Goal: Navigation & Orientation: Find specific page/section

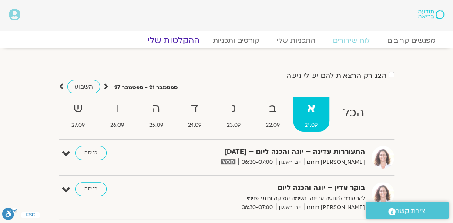
click at [191, 42] on link "ההקלטות שלי" at bounding box center [173, 40] width 73 height 10
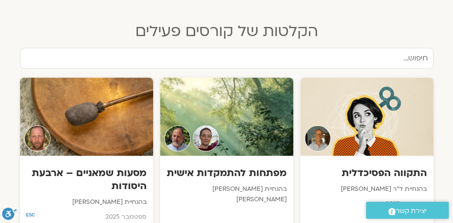
scroll to position [479, 0]
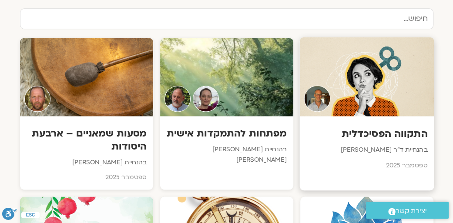
click at [386, 90] on div at bounding box center [367, 76] width 135 height 79
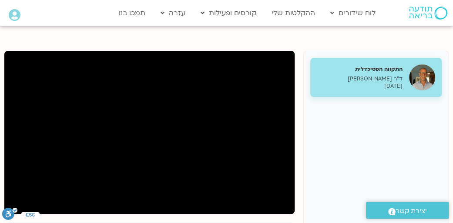
scroll to position [87, 0]
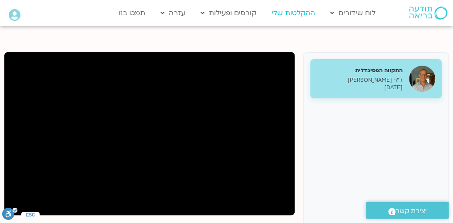
click at [286, 10] on link "ההקלטות שלי" at bounding box center [293, 13] width 52 height 17
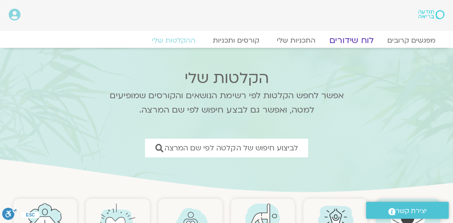
click at [354, 39] on link "לוח שידורים" at bounding box center [351, 40] width 65 height 10
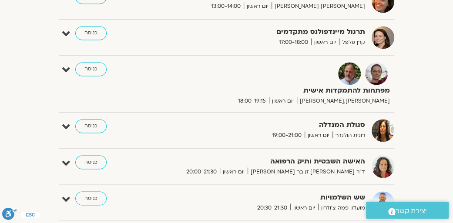
scroll to position [501, 0]
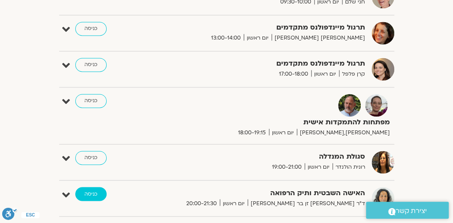
click at [88, 194] on link "כניסה" at bounding box center [90, 194] width 31 height 14
